Goal: Transaction & Acquisition: Purchase product/service

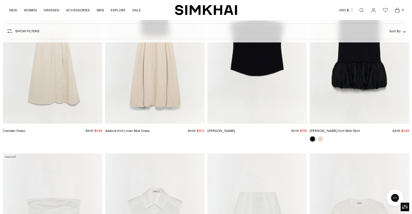
scroll to position [7571, 0]
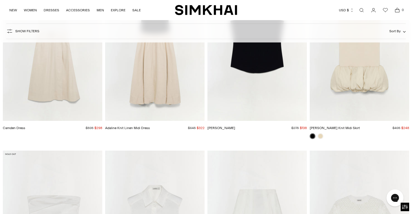
click at [0, 0] on img "Camille Linen Knit Midi Skirt" at bounding box center [0, 0] width 0 height 0
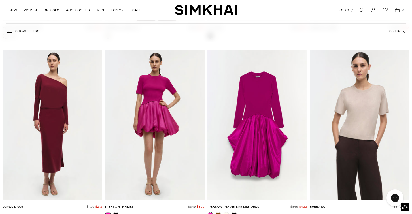
scroll to position [8384, 0]
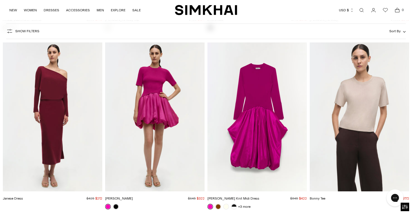
click at [0, 0] on img "Kenlie Taffeta Knit Midi Dress" at bounding box center [0, 0] width 0 height 0
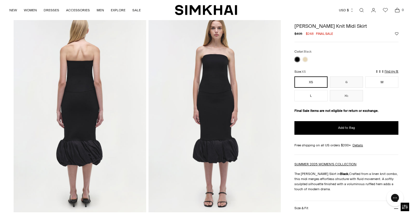
scroll to position [428, 0]
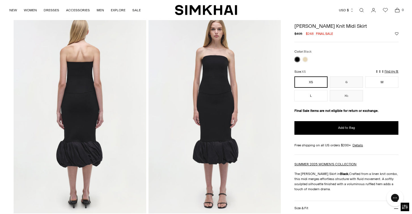
click at [328, 70] on p "Find my fit" at bounding box center [325, 74] width 7 height 10
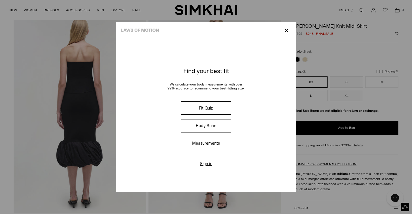
click at [288, 29] on p "✕" at bounding box center [287, 31] width 8 height 10
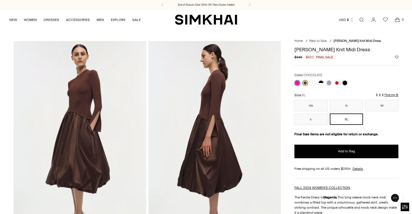
click at [305, 82] on link at bounding box center [305, 83] width 6 height 6
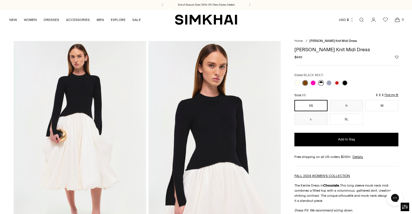
click at [321, 82] on link at bounding box center [321, 83] width 6 height 6
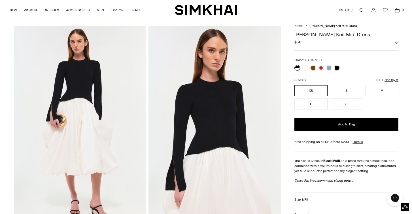
scroll to position [15, 0]
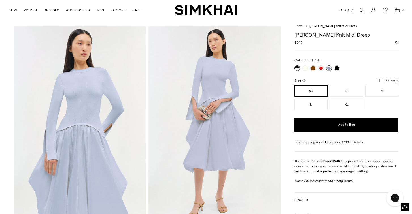
click at [330, 69] on link at bounding box center [329, 68] width 6 height 6
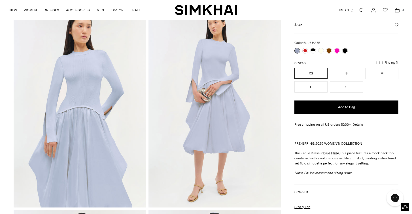
scroll to position [32, 0]
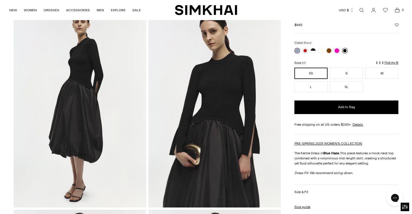
click at [345, 49] on link at bounding box center [345, 51] width 6 height 6
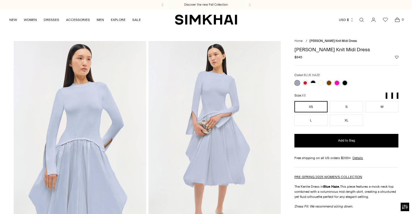
scroll to position [32, 0]
